Goal: Book appointment/travel/reservation

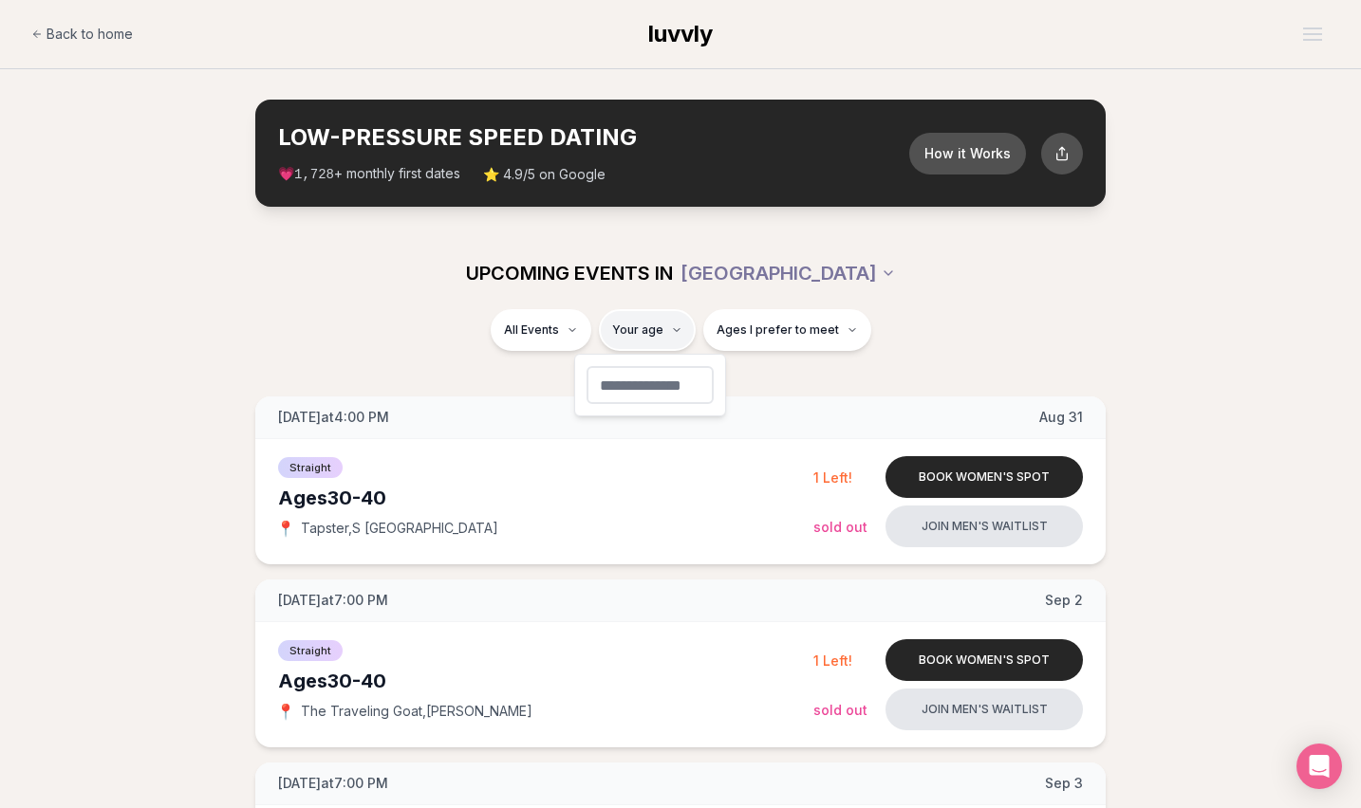
type input "**"
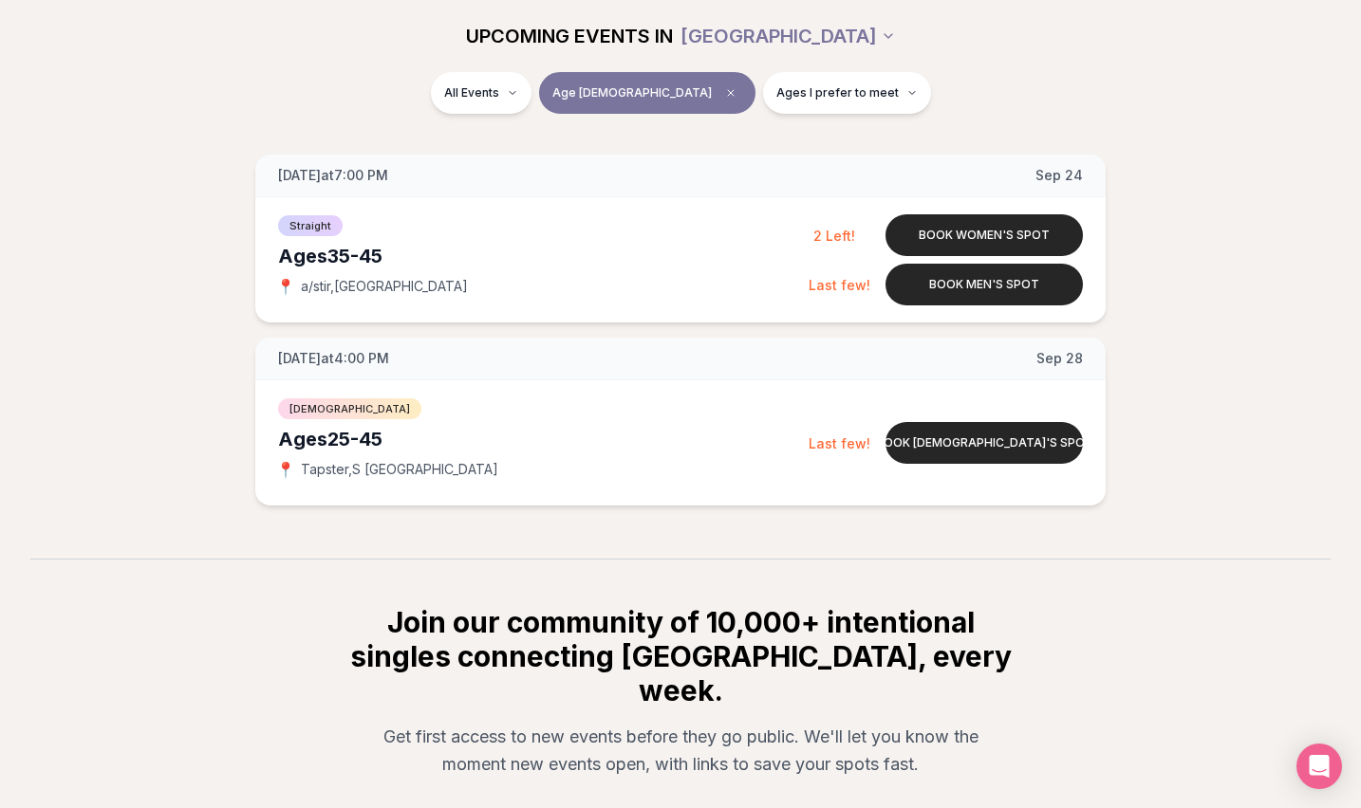
scroll to position [230, 0]
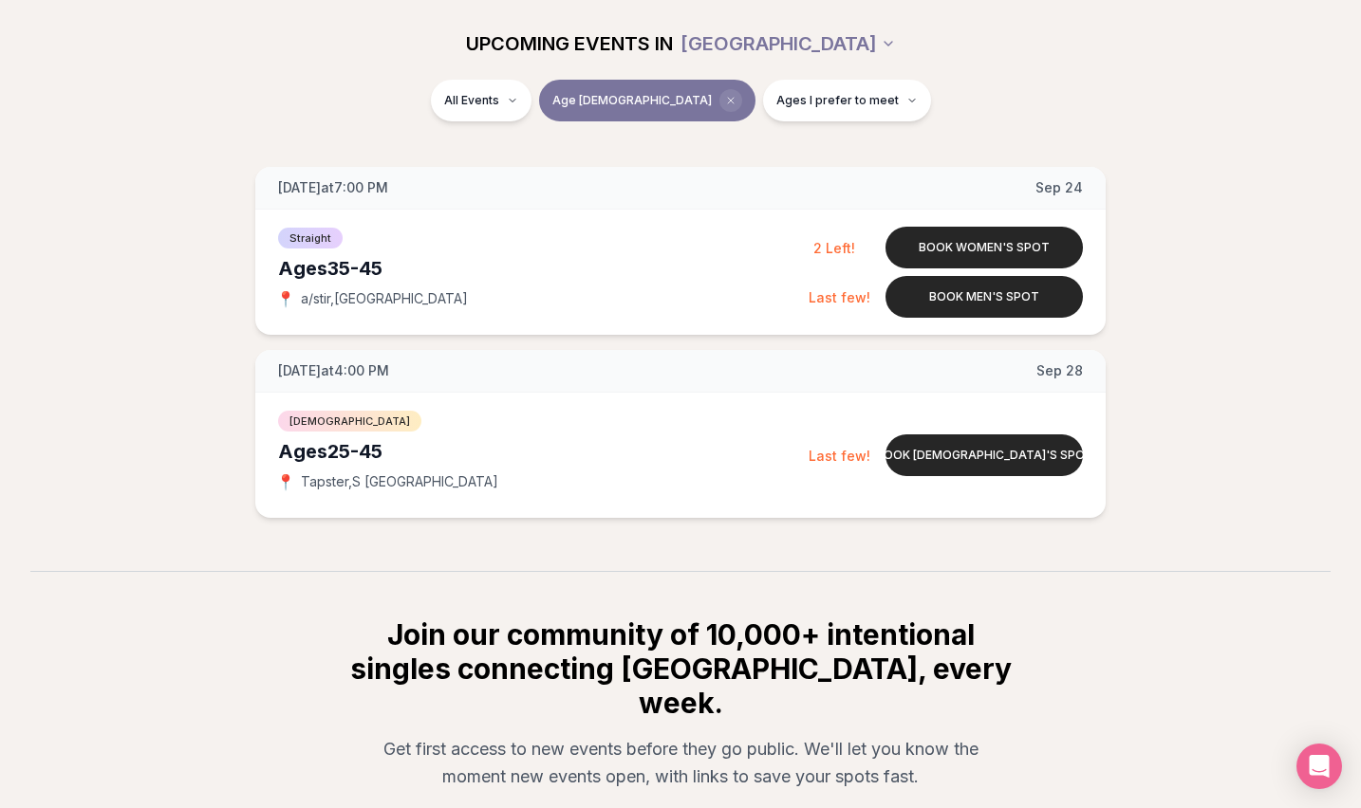
click at [719, 93] on span "Clear age" at bounding box center [730, 100] width 23 height 23
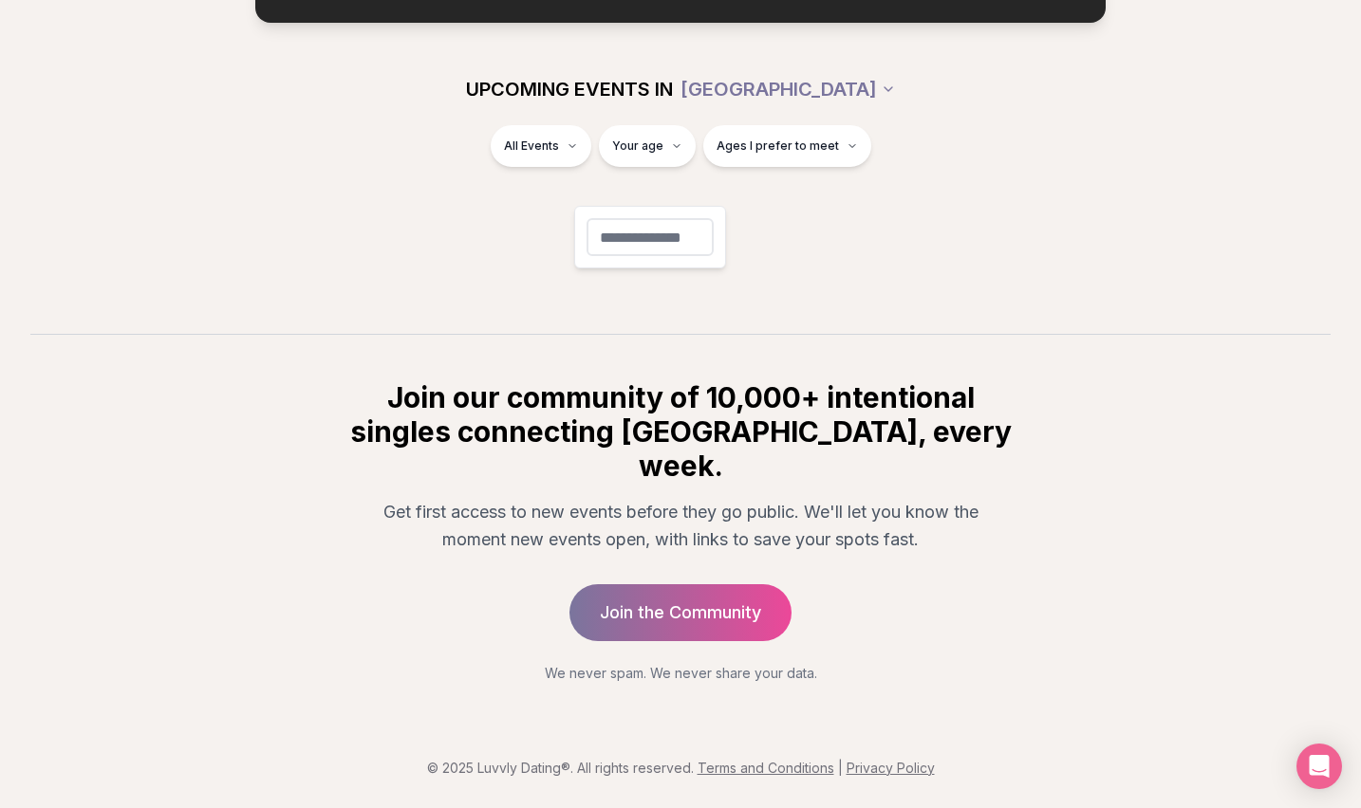
scroll to position [148, 0]
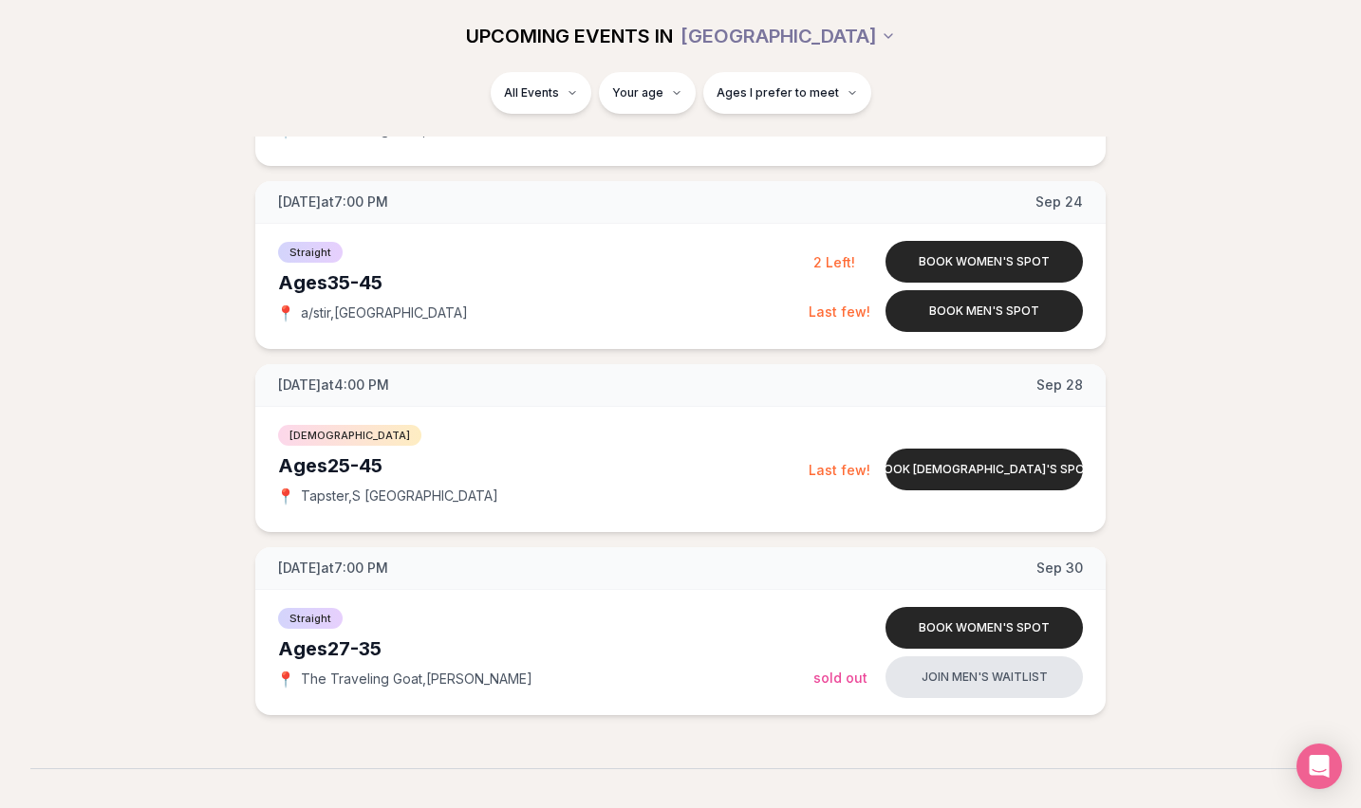
scroll to position [2233, 0]
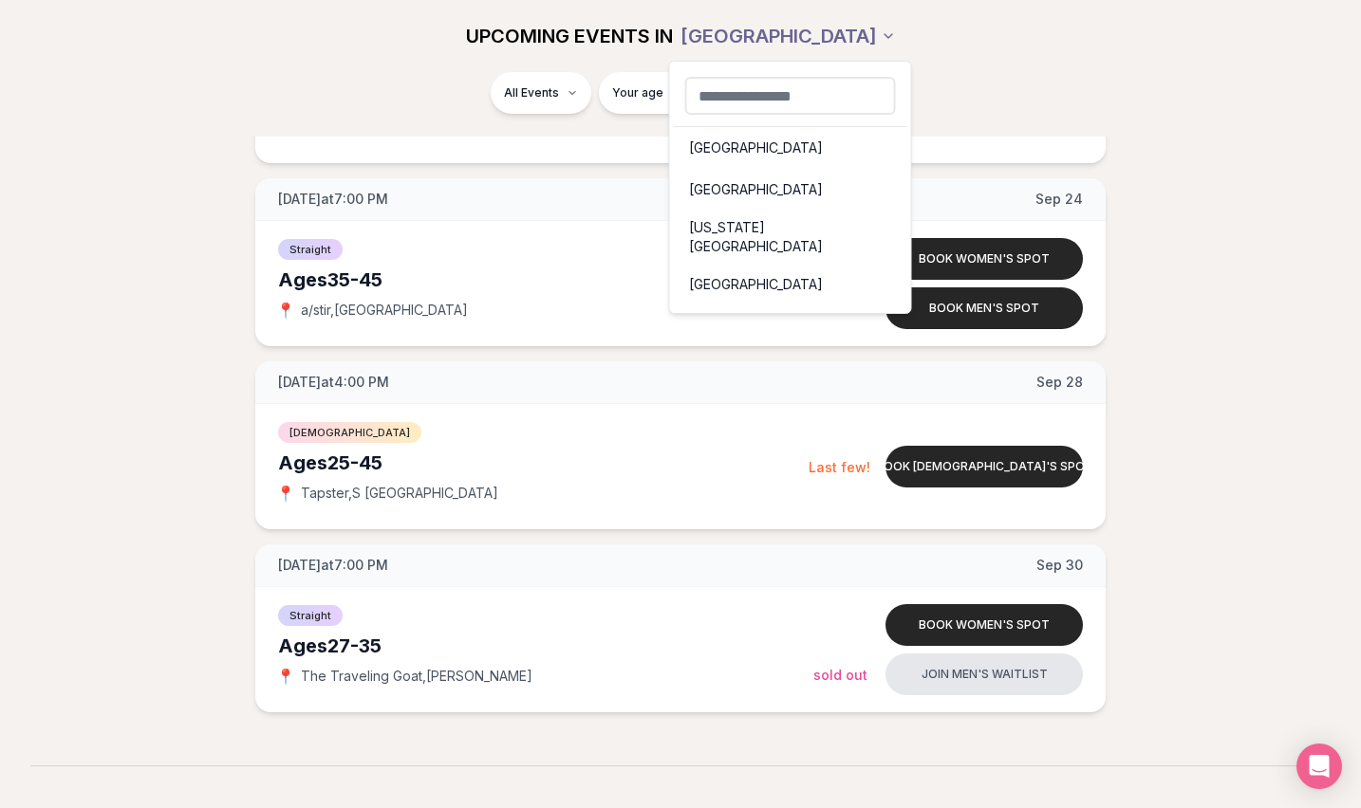
click at [752, 196] on div "[GEOGRAPHIC_DATA]" at bounding box center [790, 190] width 233 height 42
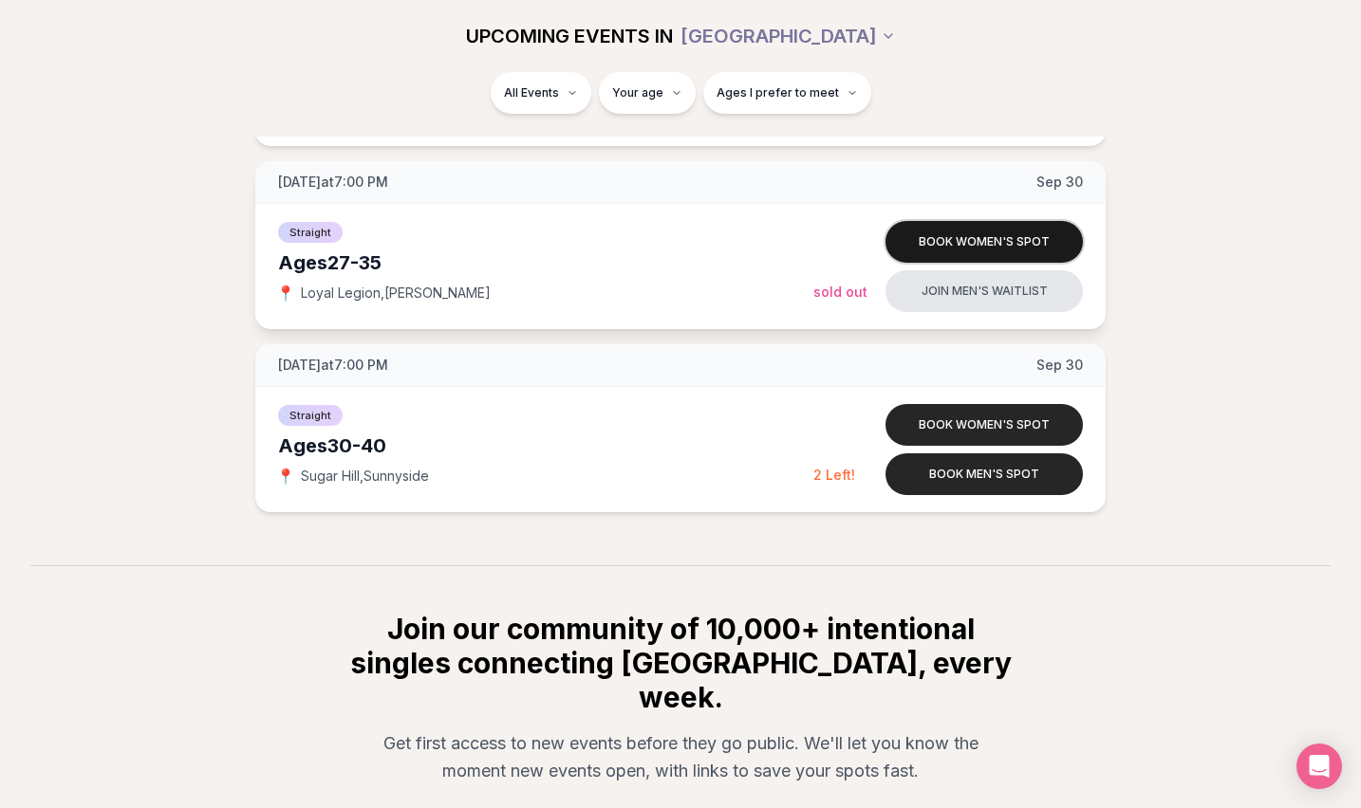
scroll to position [5917, 0]
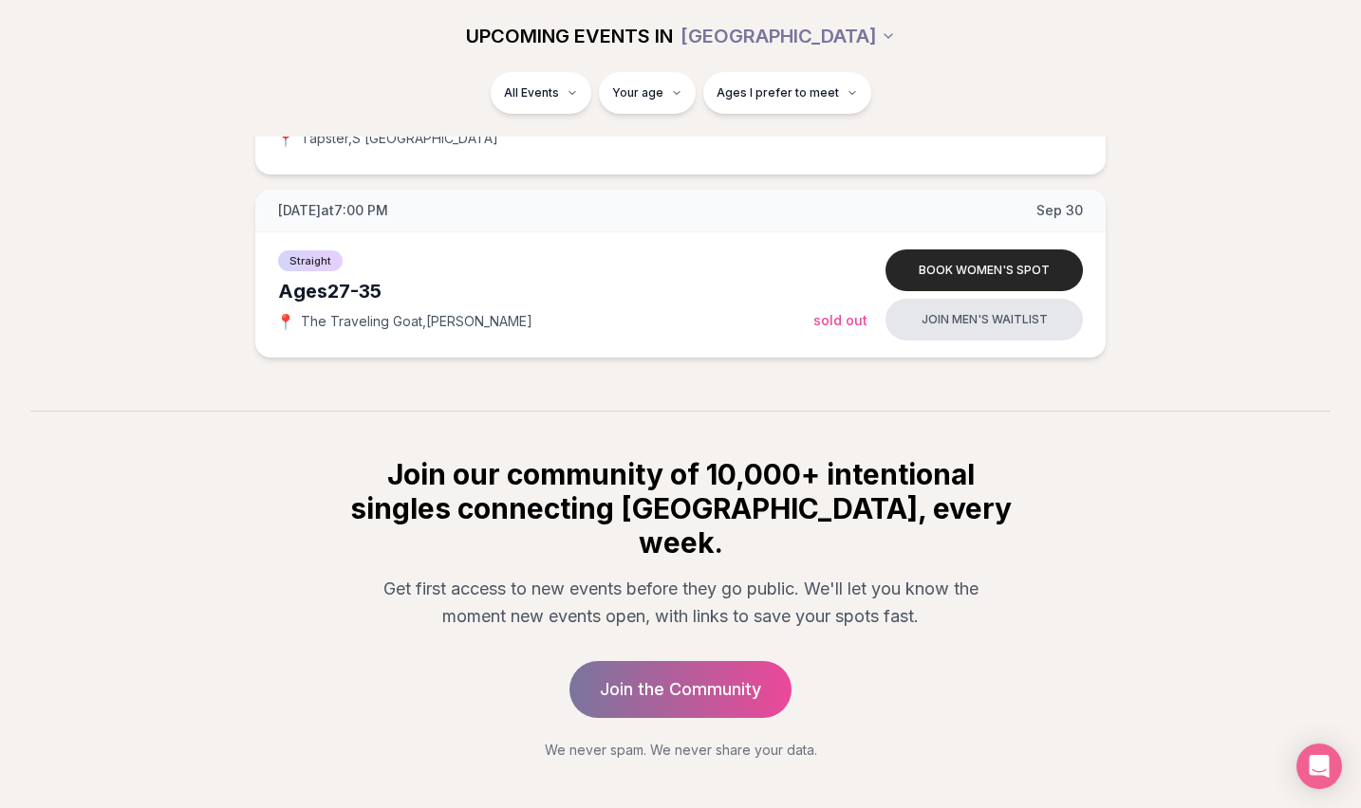
scroll to position [2582, 0]
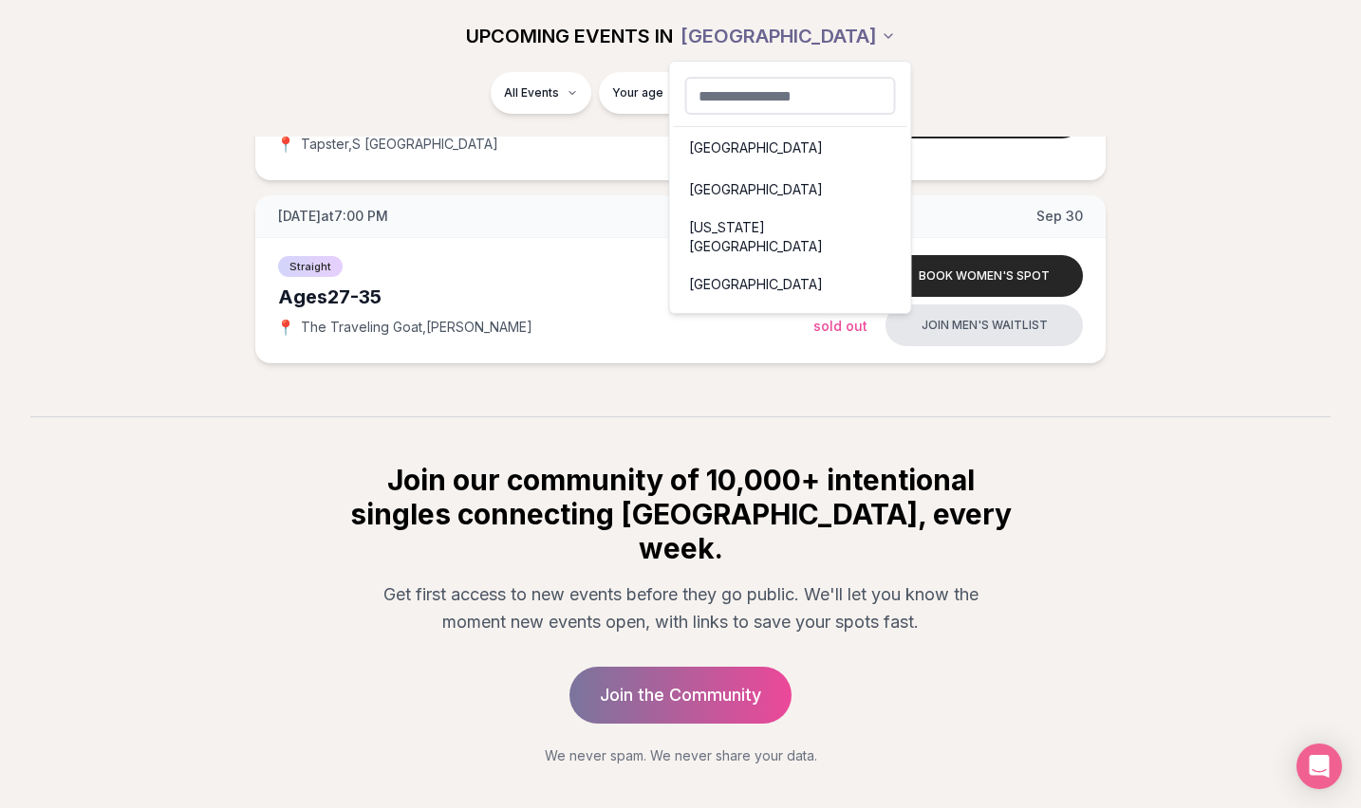
click at [736, 190] on div "[GEOGRAPHIC_DATA]" at bounding box center [790, 190] width 233 height 42
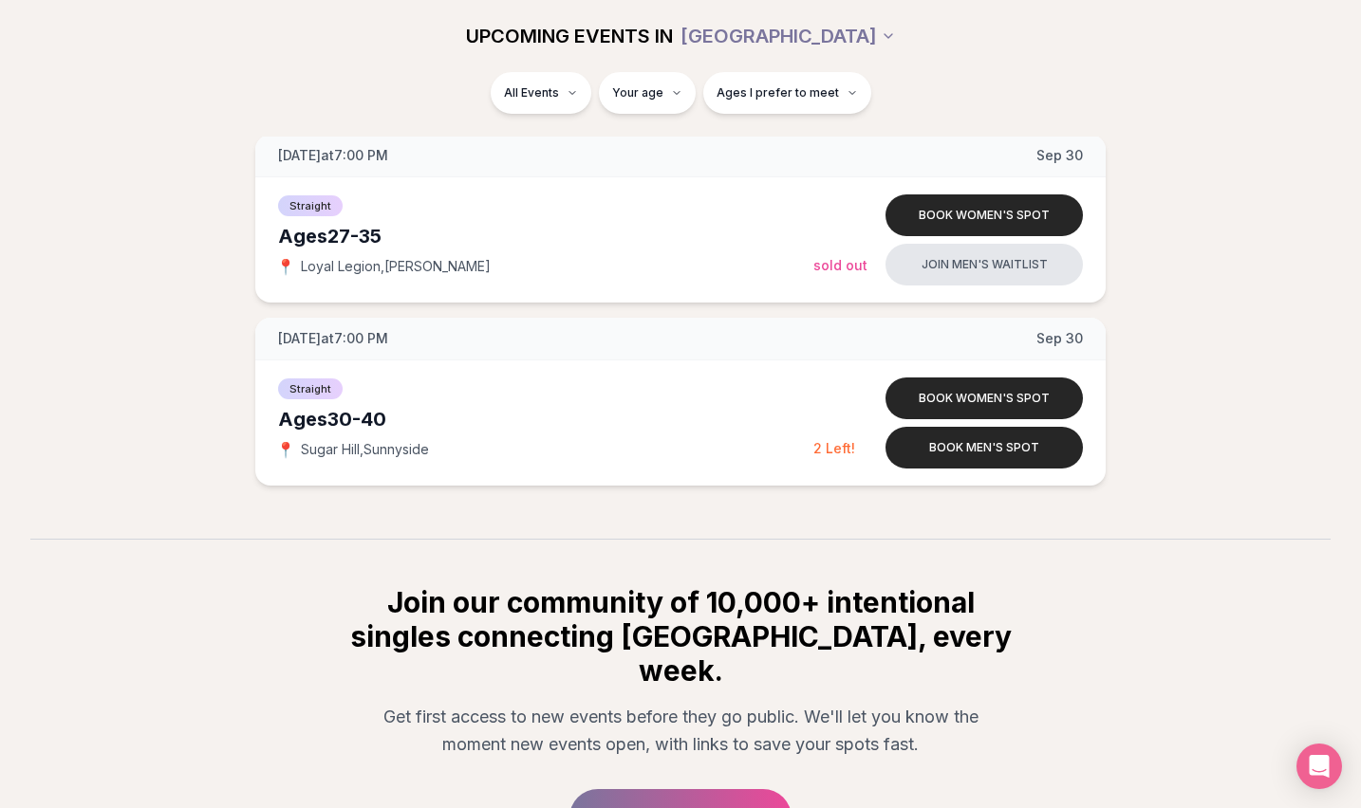
scroll to position [5849, 0]
